Goal: Complete Application Form: Complete application form

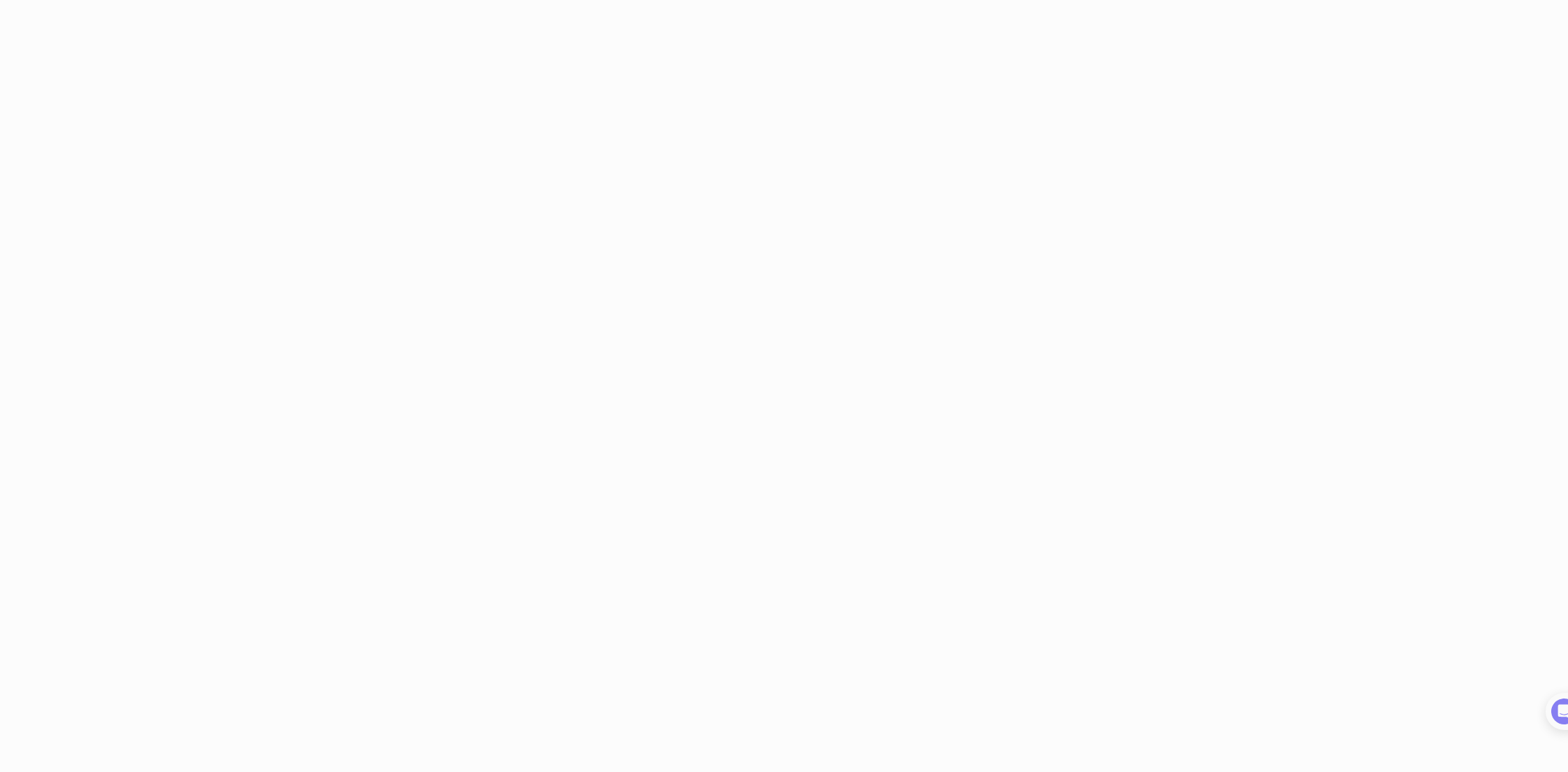
type input "Mercor"
type input "8018154825"
